Goal: Navigation & Orientation: Find specific page/section

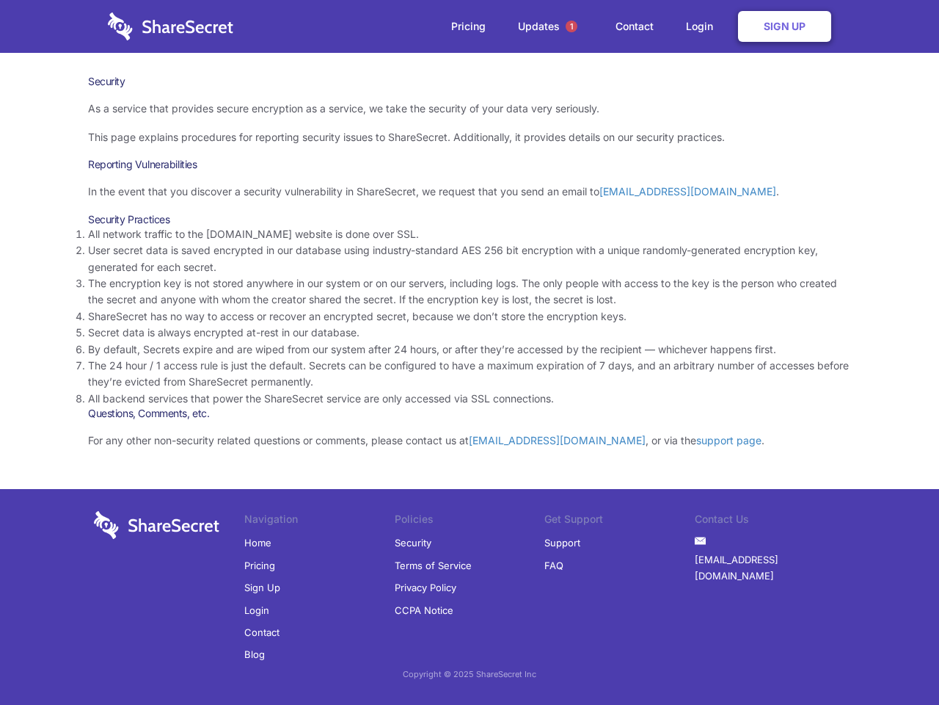
click at [470, 352] on li "By default, Secrets expire and are wiped from our system after 24 hours, or aft…" at bounding box center [469, 349] width 763 height 16
click at [572, 26] on span "1" at bounding box center [572, 27] width 12 height 12
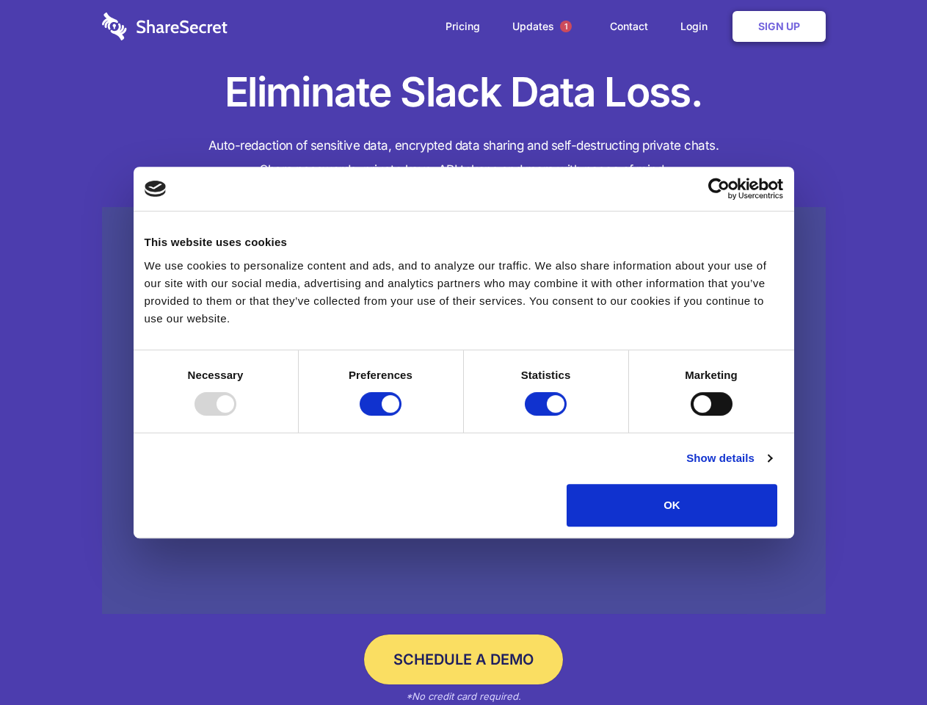
click at [236, 415] on div at bounding box center [215, 403] width 42 height 23
click at [401, 415] on input "Preferences" at bounding box center [381, 403] width 42 height 23
checkbox input "false"
click at [547, 415] on input "Statistics" at bounding box center [546, 403] width 42 height 23
checkbox input "false"
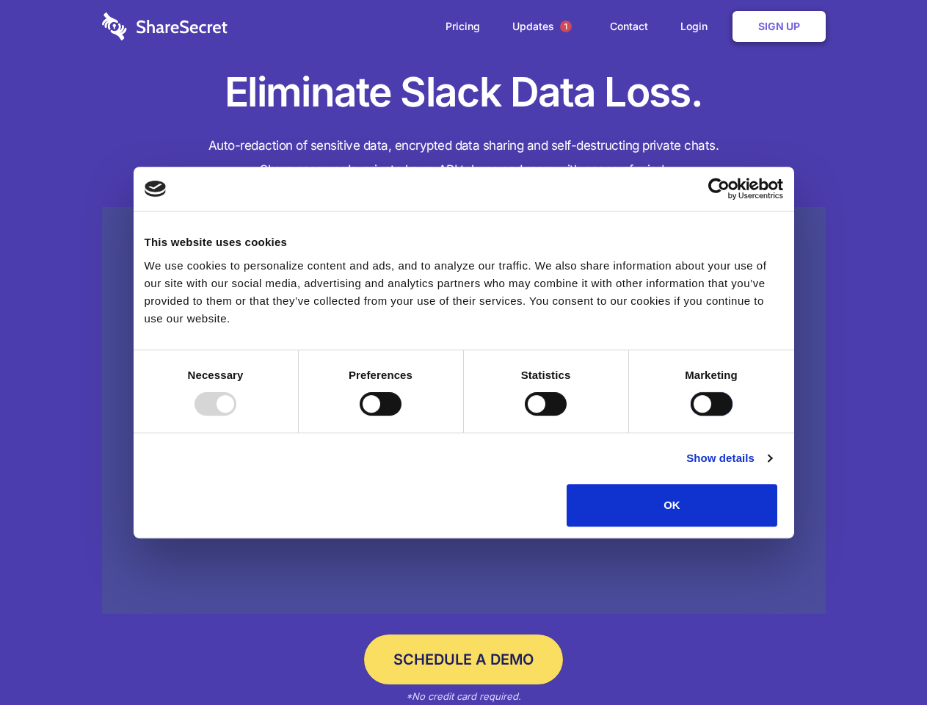
click at [691, 415] on input "Marketing" at bounding box center [712, 403] width 42 height 23
checkbox input "true"
click at [771, 467] on link "Show details" at bounding box center [728, 458] width 85 height 18
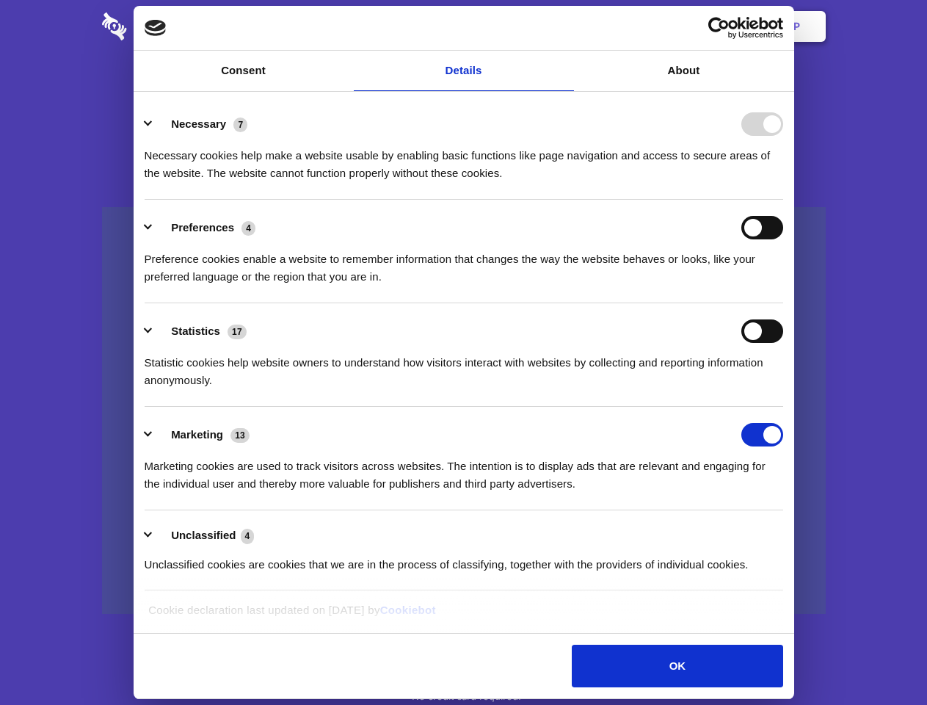
click at [783, 200] on li "Necessary 7 Necessary cookies help make a website usable by enabling basic func…" at bounding box center [464, 147] width 638 height 103
click at [565, 26] on span "1" at bounding box center [566, 27] width 12 height 12
